Goal: Task Accomplishment & Management: Complete application form

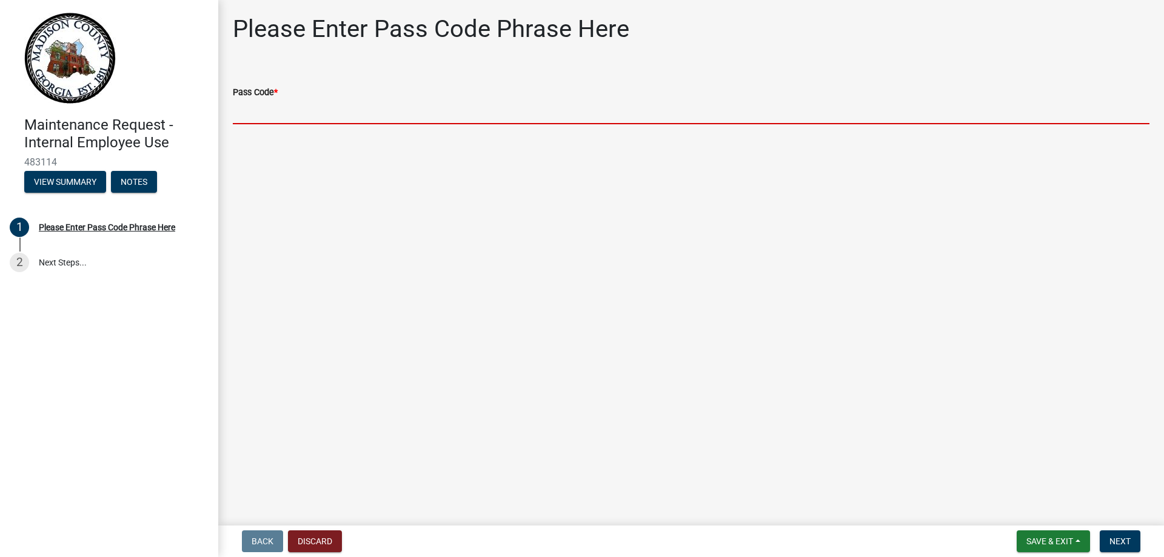
paste input "bgmr2025"
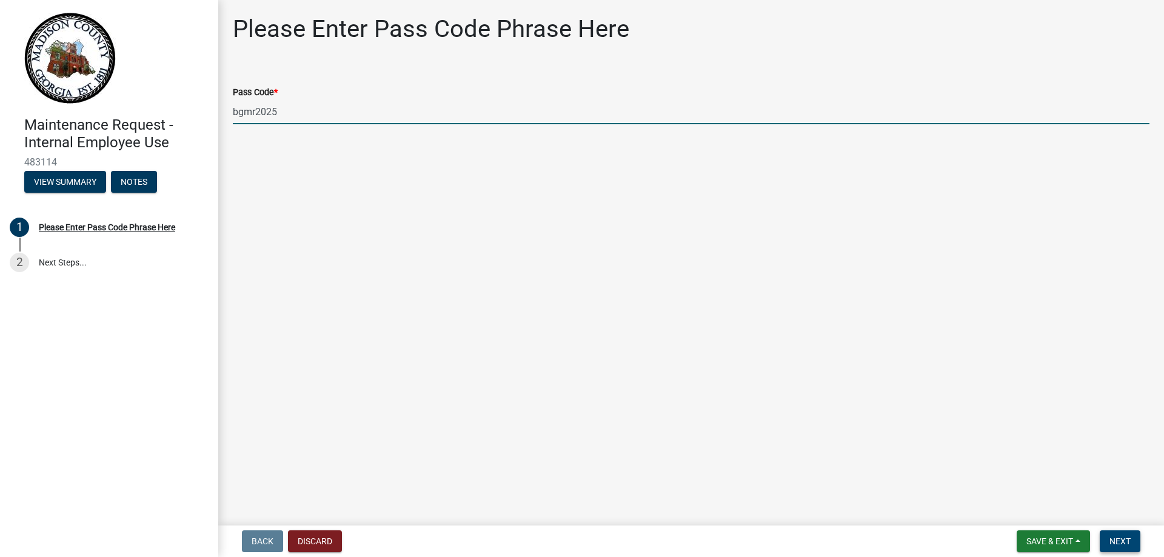
type input "bgmr2025"
click at [1127, 545] on span "Next" at bounding box center [1119, 541] width 21 height 10
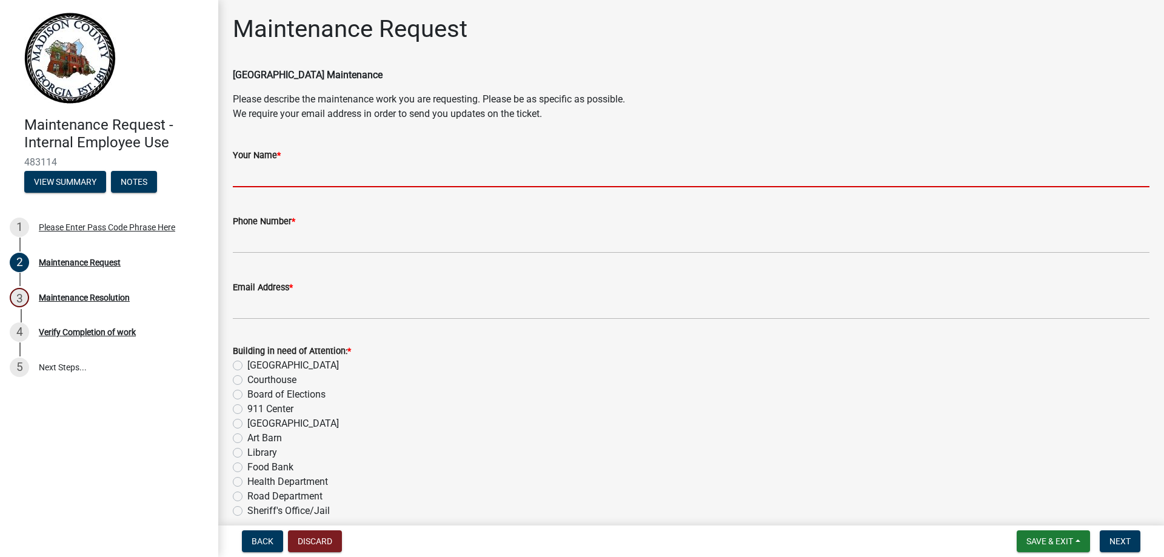
click at [278, 173] on input "Your Name *" at bounding box center [691, 174] width 917 height 25
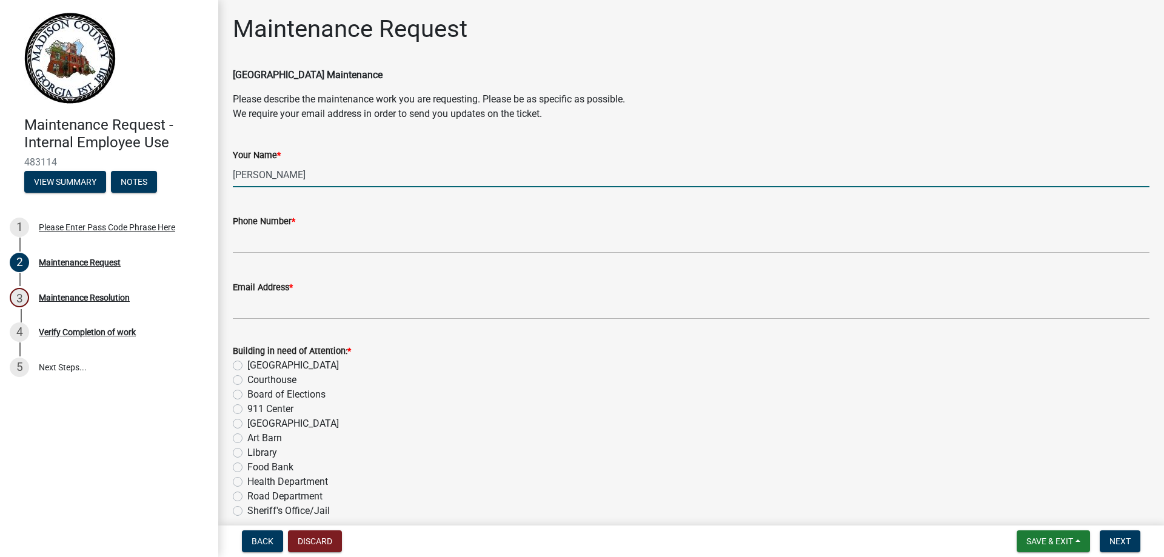
type input "[PERSON_NAME]"
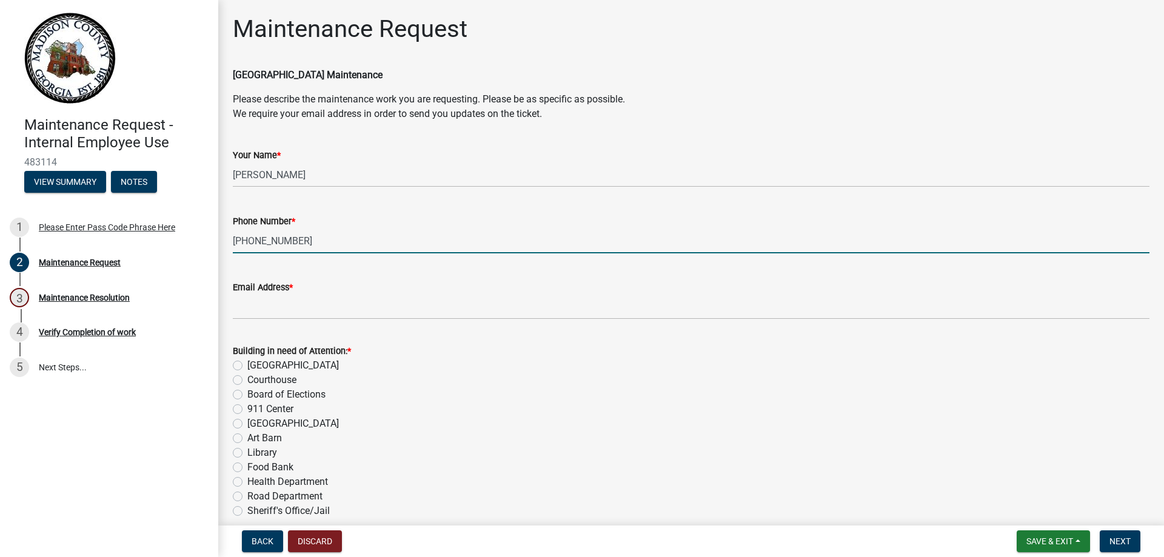
type input "[PHONE_NUMBER]"
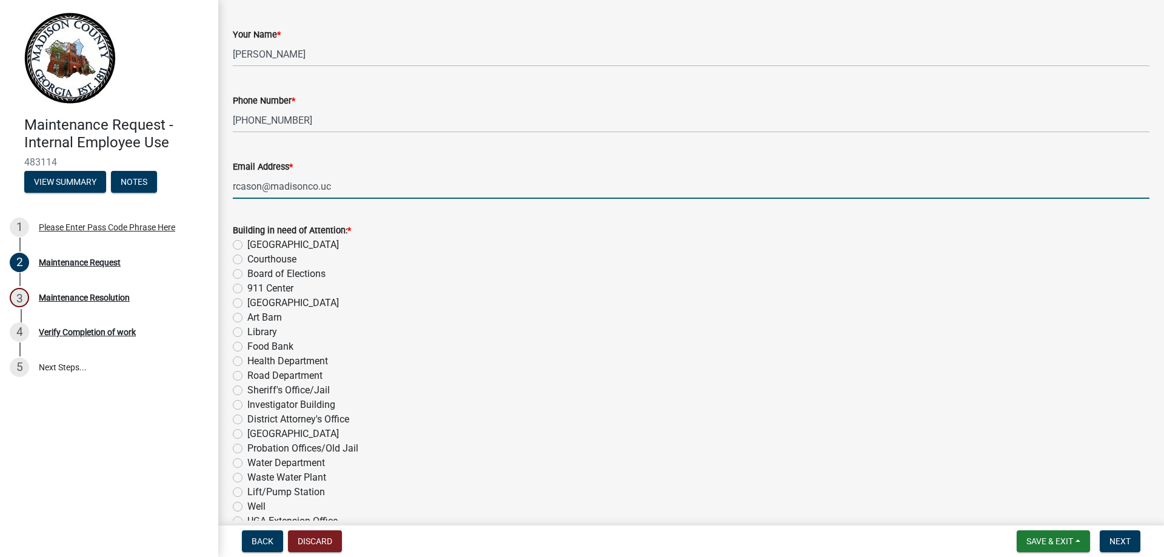
scroll to position [121, 0]
type input "rcason@madisonco.uc"
click at [247, 275] on label "Board of Elections" at bounding box center [286, 273] width 78 height 15
click at [247, 274] on input "Board of Elections" at bounding box center [251, 270] width 8 height 8
radio input "true"
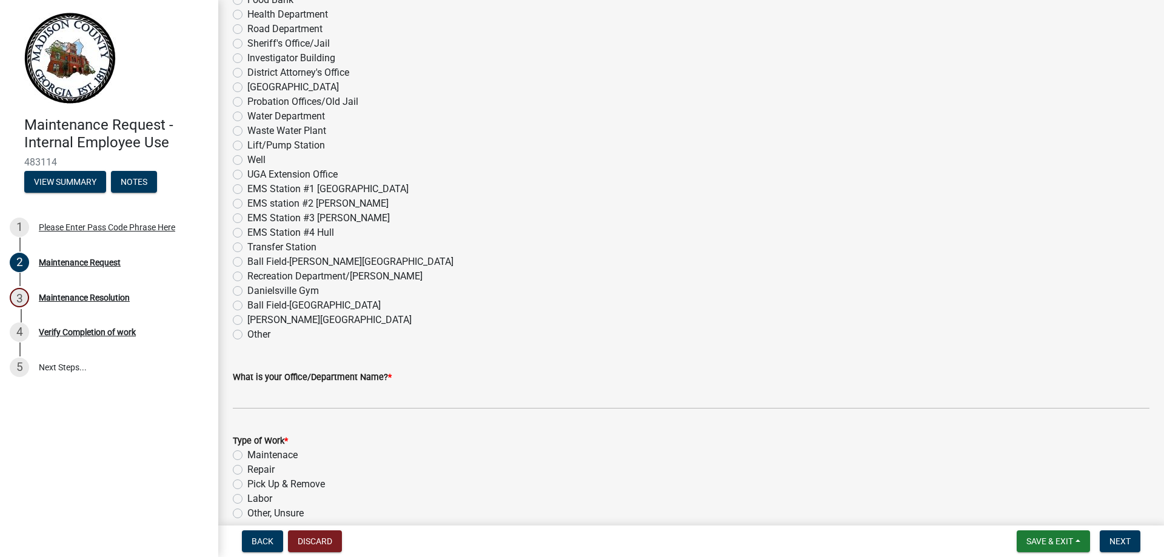
scroll to position [485, 0]
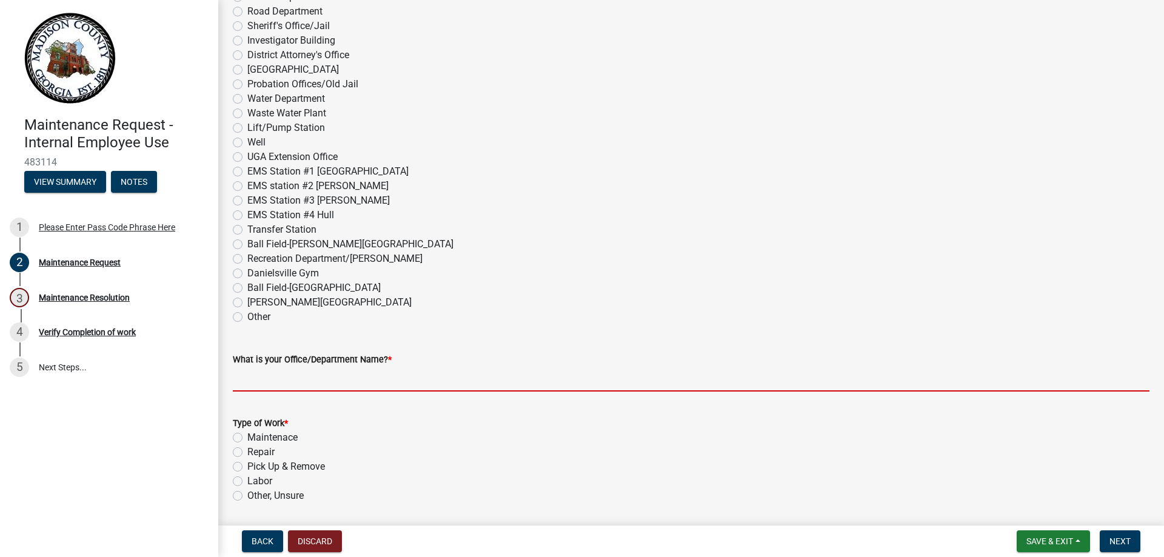
click at [323, 378] on input "What is your Office/Department Name? *" at bounding box center [691, 379] width 917 height 25
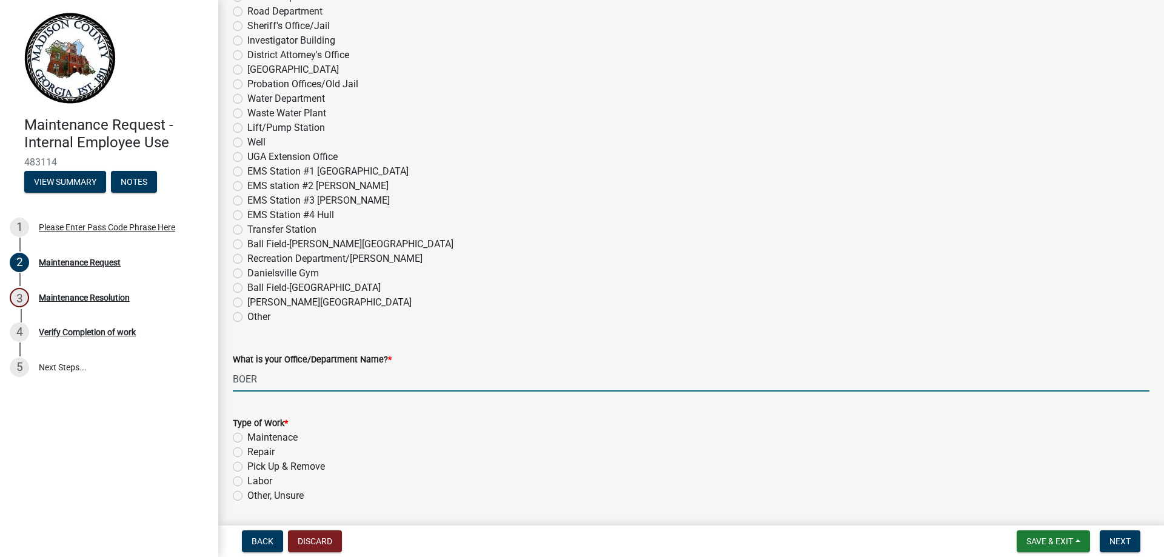
type input "BOER"
drag, startPoint x: 236, startPoint y: 495, endPoint x: 302, endPoint y: 513, distance: 69.3
click at [247, 495] on label "Other, Unsure" at bounding box center [275, 496] width 56 height 15
click at [247, 495] on input "Other, Unsure" at bounding box center [251, 493] width 8 height 8
radio input "true"
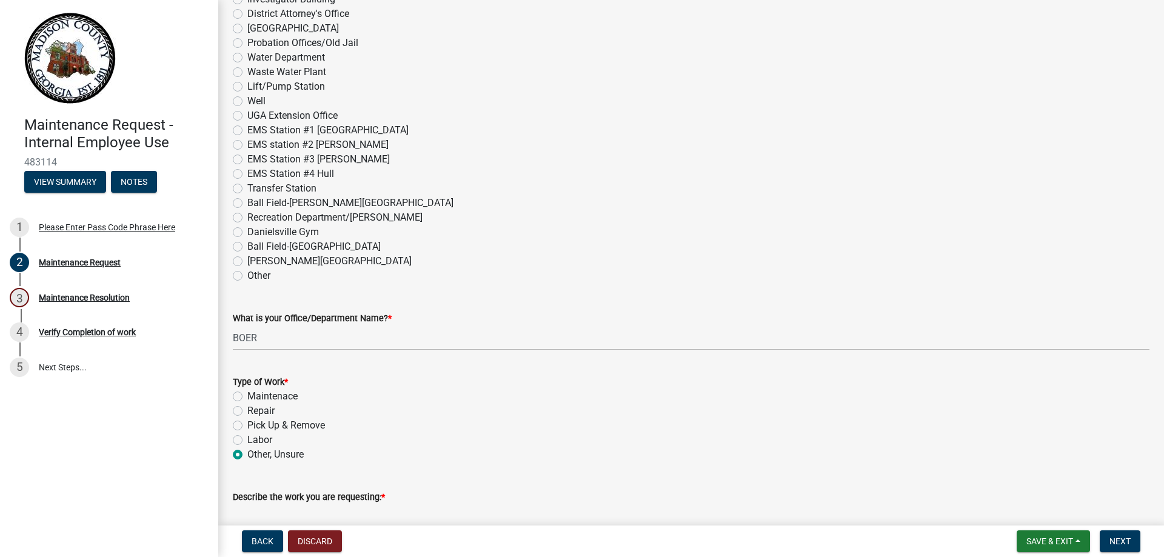
scroll to position [727, 0]
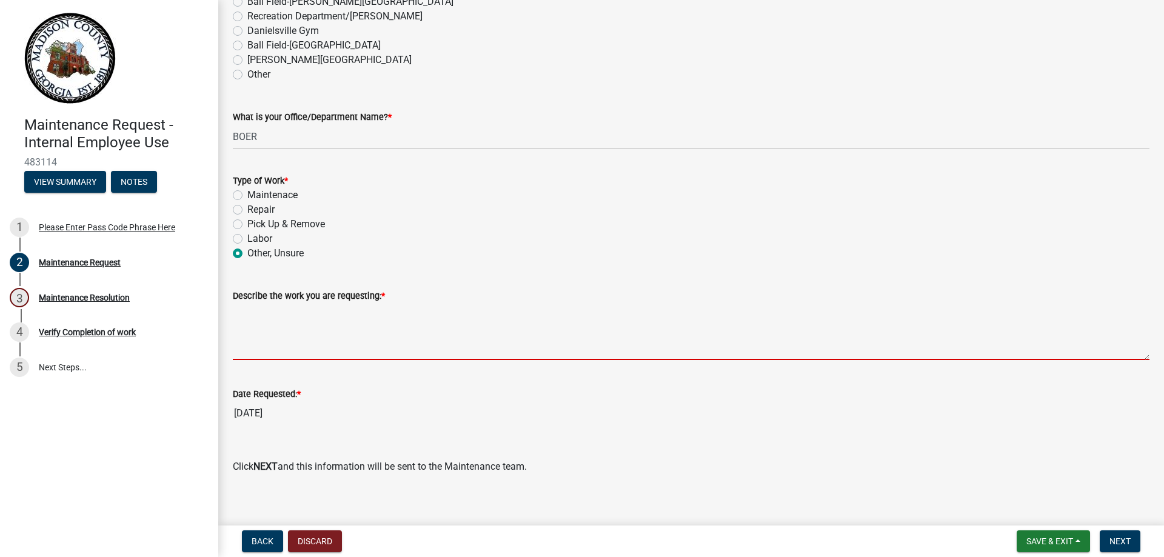
click at [327, 335] on textarea "Describe the work you are requesting: *" at bounding box center [691, 331] width 917 height 57
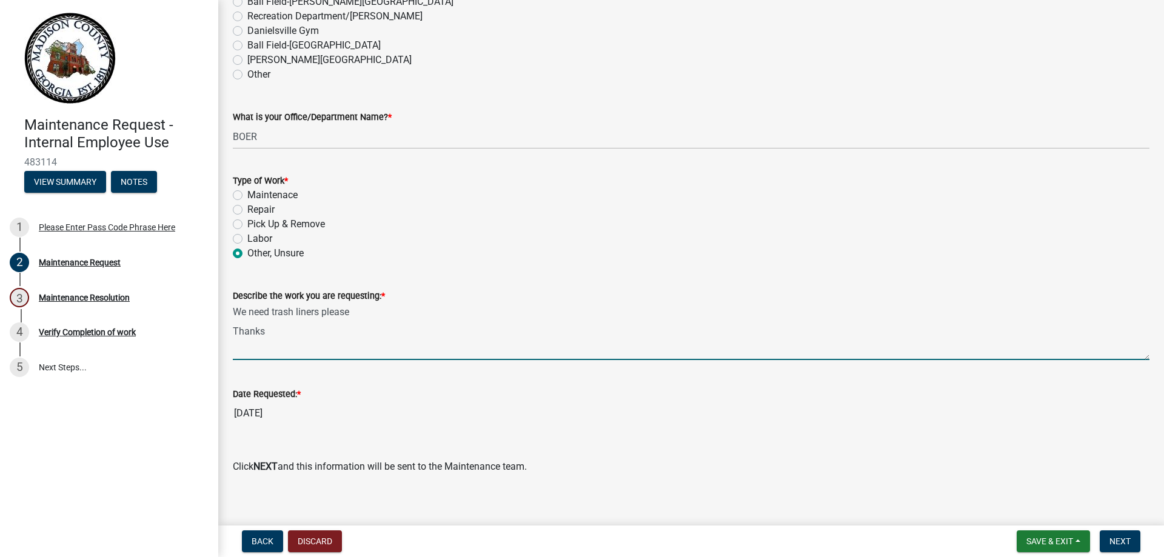
click at [294, 312] on textarea "We need trash liners please Thanks" at bounding box center [691, 331] width 917 height 57
type textarea "We need trash bin liners please Thanks"
click at [1118, 540] on span "Next" at bounding box center [1119, 541] width 21 height 10
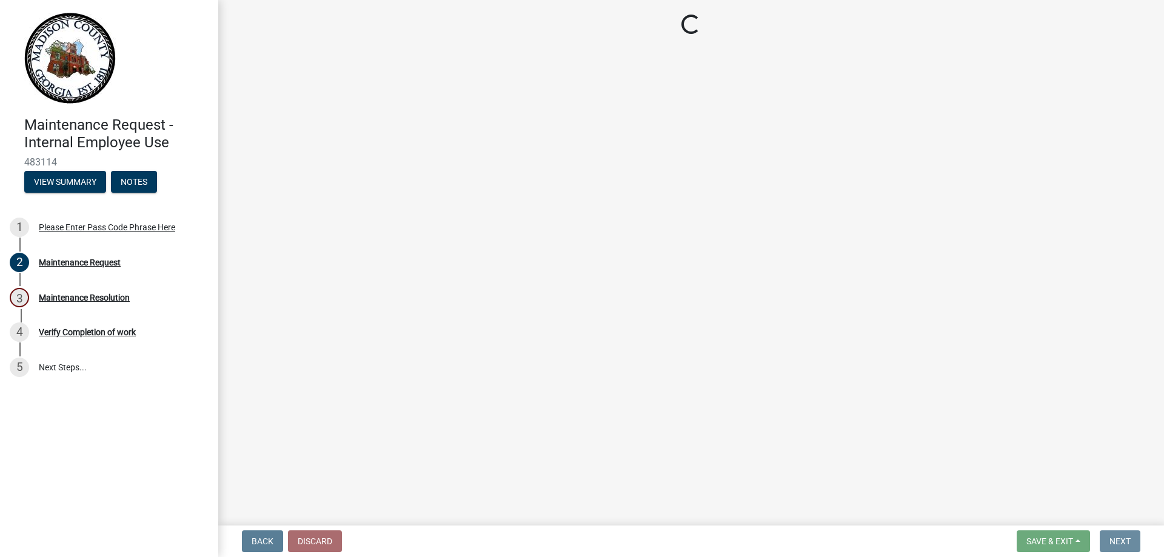
scroll to position [0, 0]
